Goal: Information Seeking & Learning: Understand process/instructions

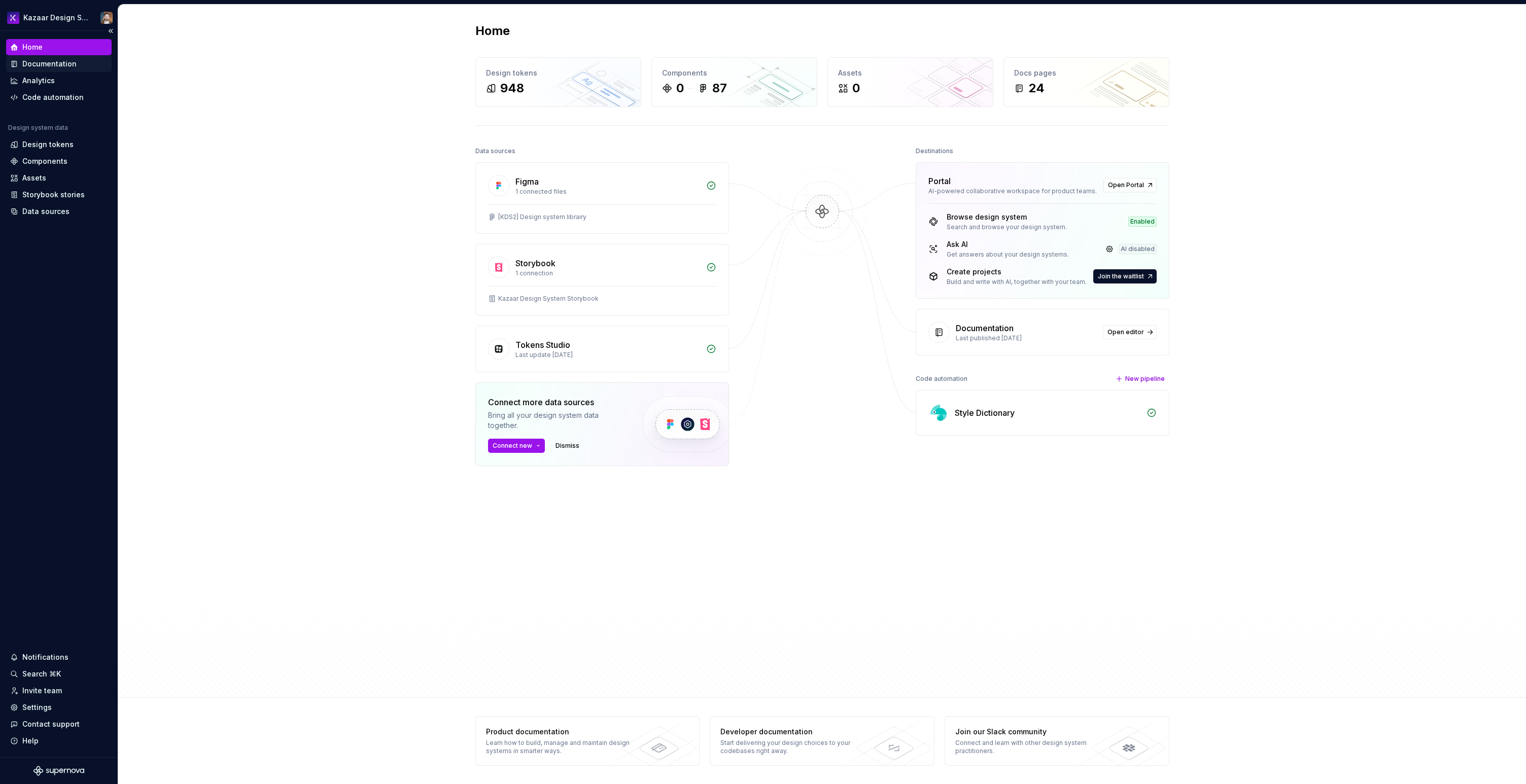
click at [31, 66] on div "Documentation" at bounding box center [50, 64] width 55 height 10
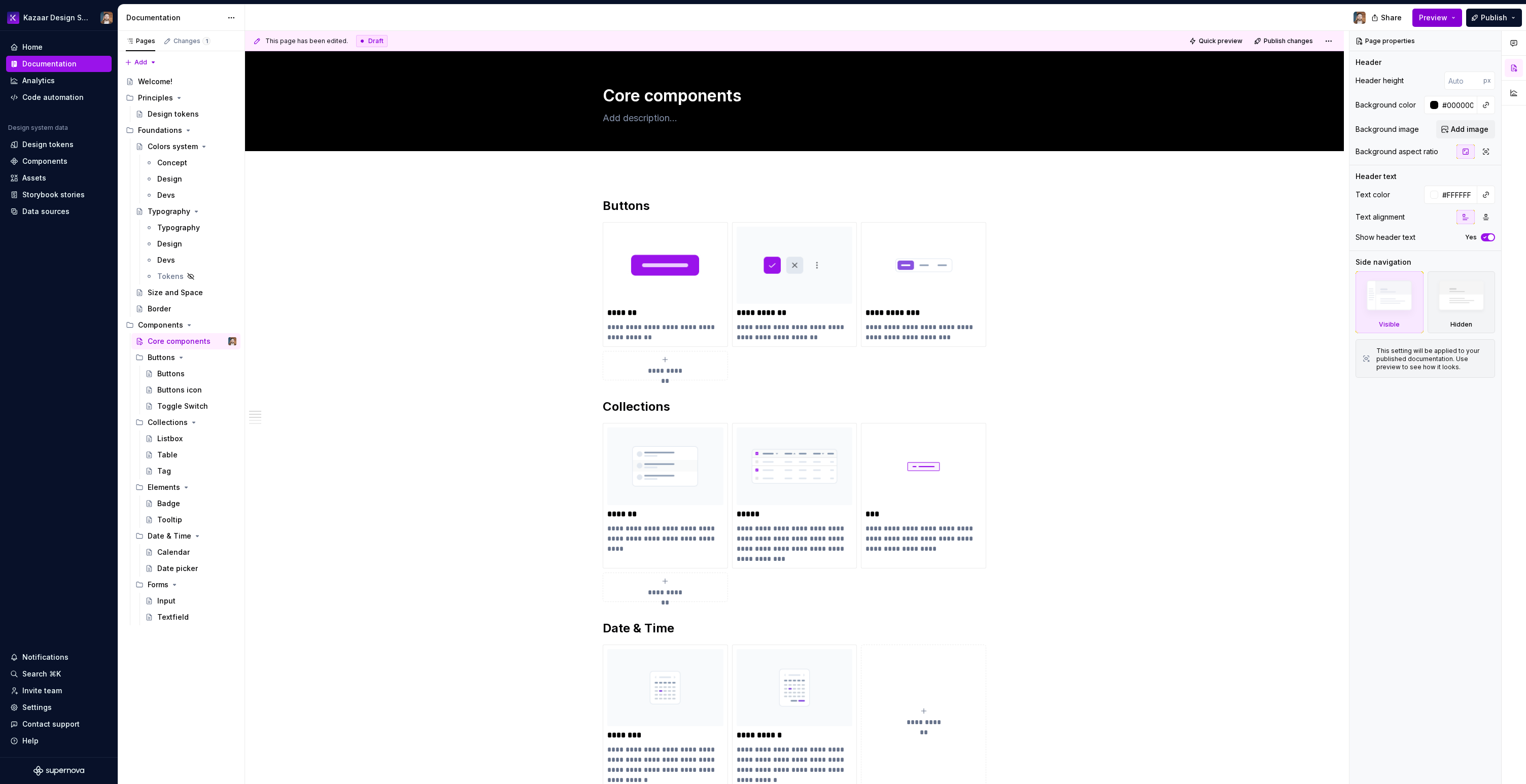
click at [1449, 18] on button "Preview" at bounding box center [1437, 17] width 50 height 18
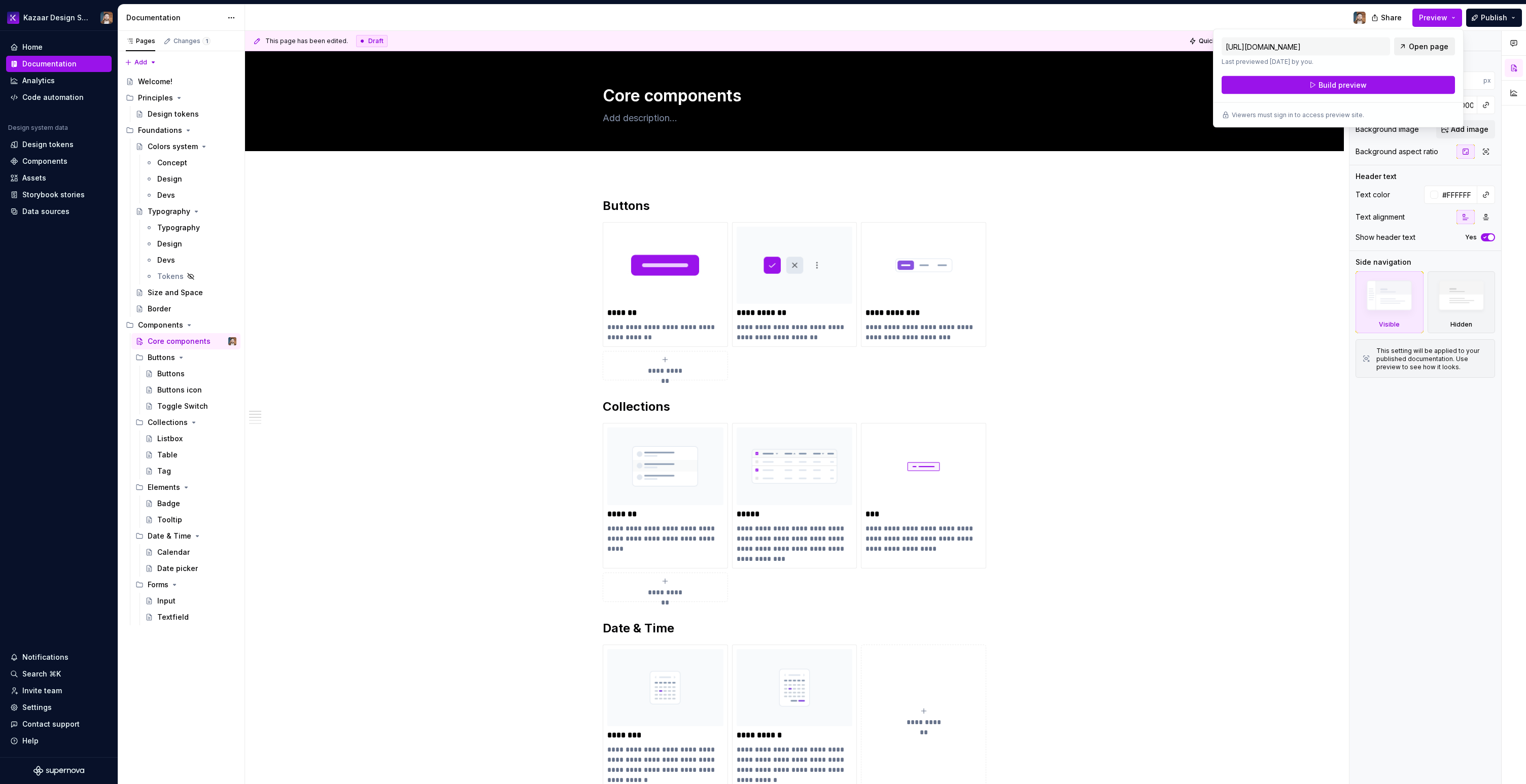
click at [1424, 50] on span "Open page" at bounding box center [1429, 46] width 39 height 10
type textarea "*"
